Goal: Task Accomplishment & Management: Manage account settings

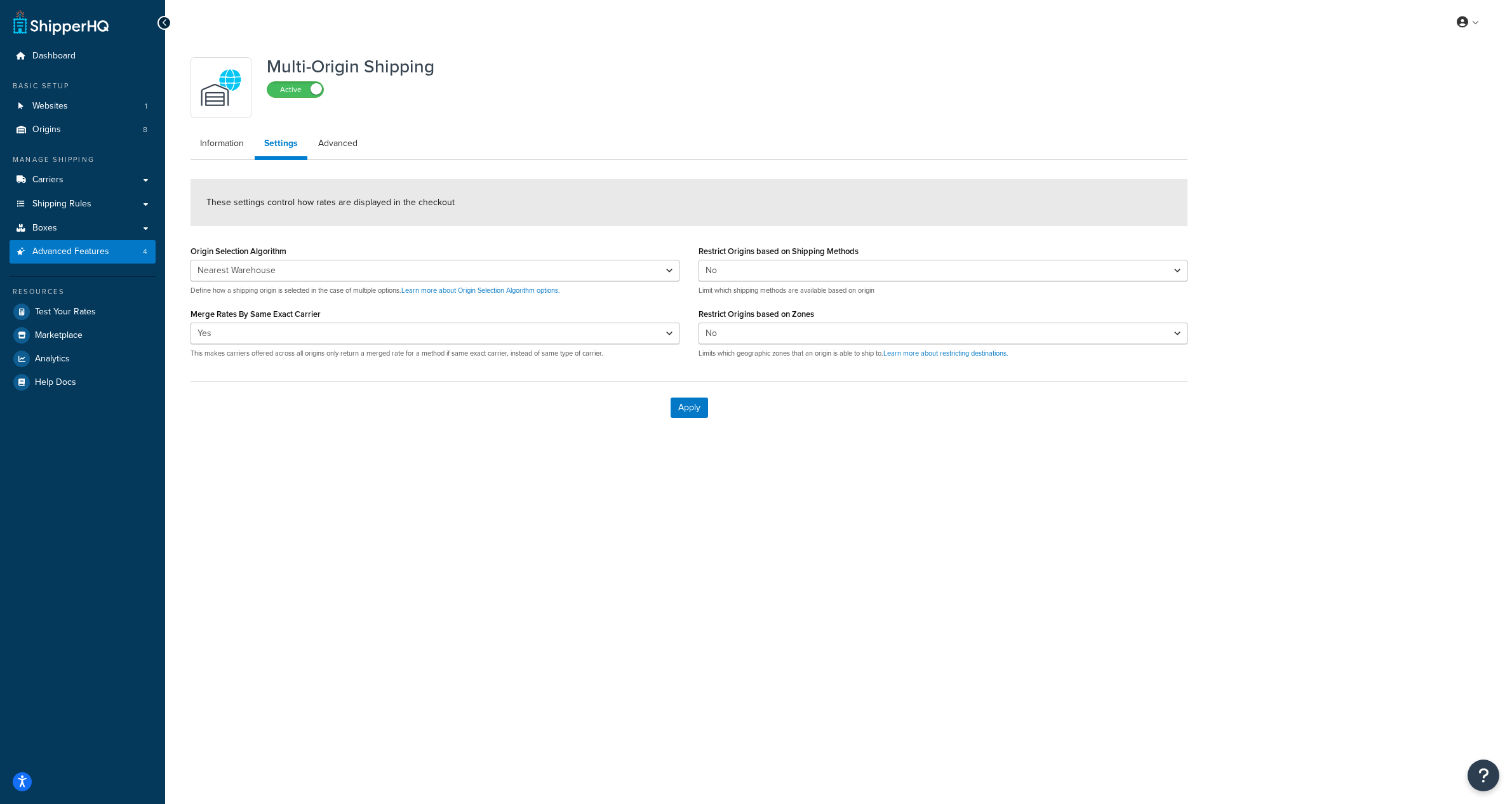
select select "false"
